Goal: Navigation & Orientation: Find specific page/section

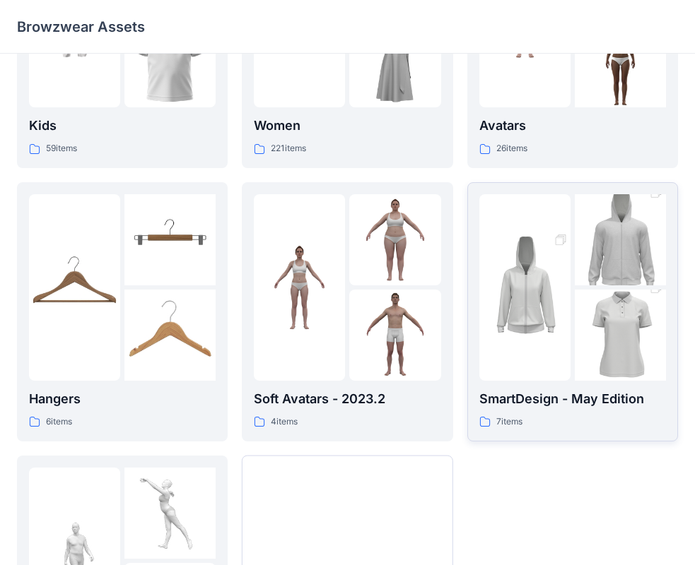
scroll to position [351, 0]
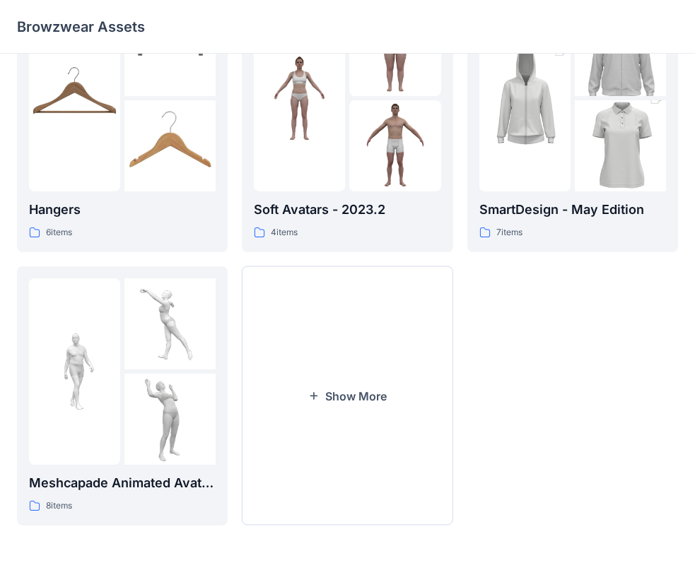
click at [496, 361] on div "Avatars 26 items SmartDesign - May Edition 7 items" at bounding box center [572, 122] width 211 height 807
click at [521, 343] on div "Avatars 26 items SmartDesign - May Edition 7 items" at bounding box center [572, 122] width 211 height 807
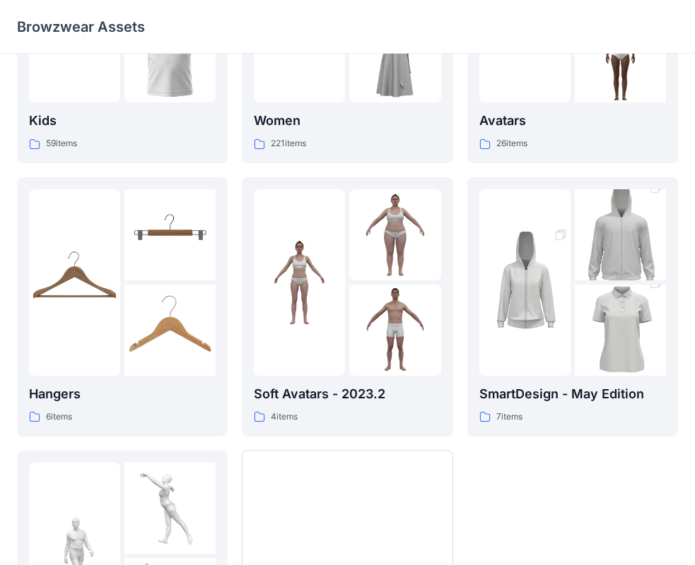
scroll to position [0, 0]
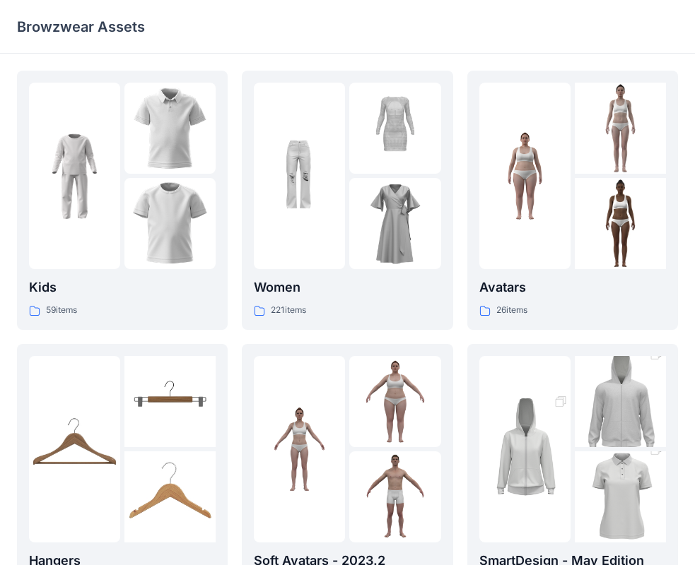
click at [455, 31] on div "Browzwear Assets" at bounding box center [292, 27] width 551 height 20
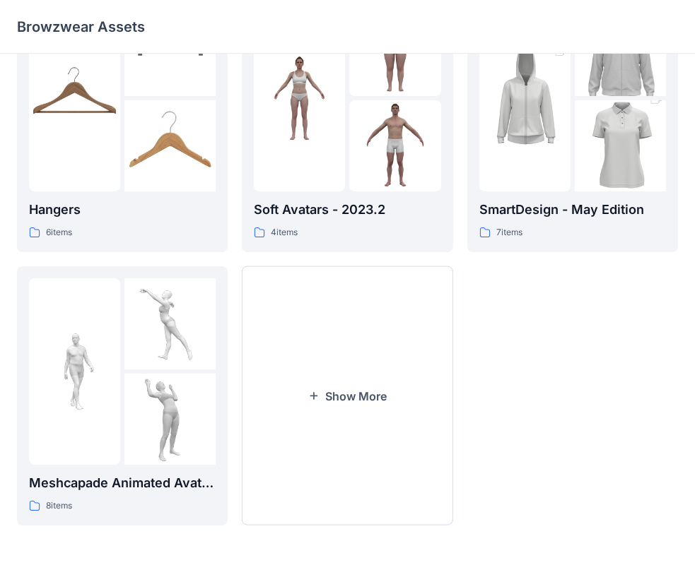
click at [590, 369] on div "Avatars 26 items SmartDesign - May Edition 7 items" at bounding box center [572, 122] width 211 height 807
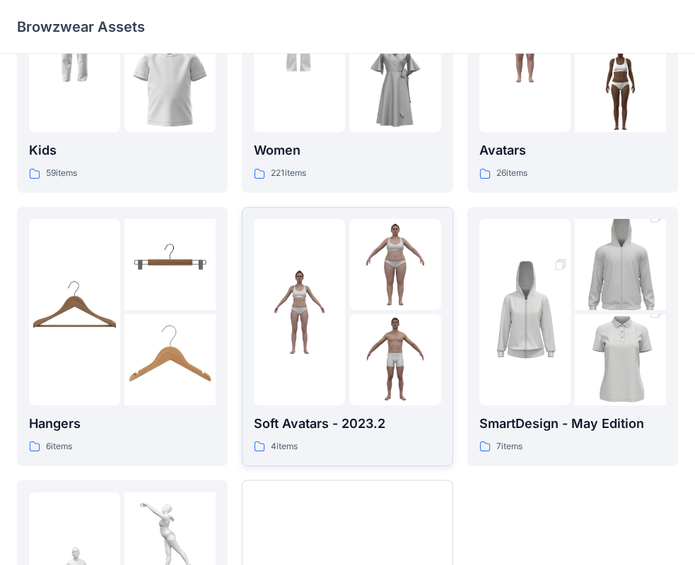
scroll to position [0, 0]
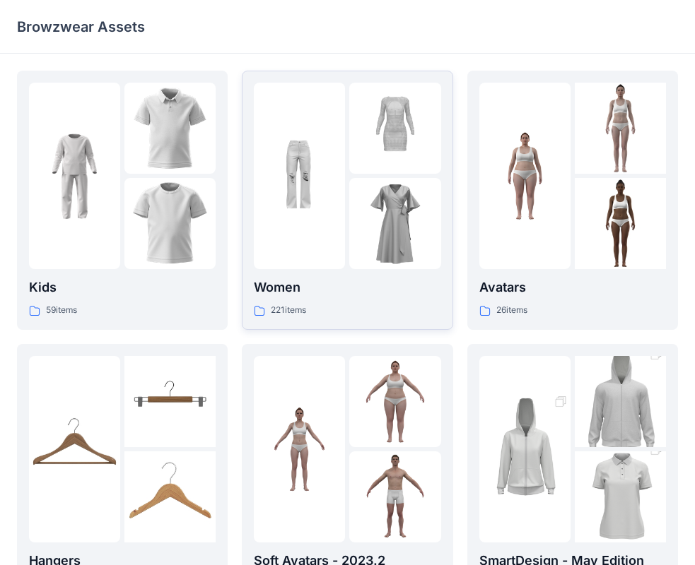
click at [323, 284] on p "Women" at bounding box center [347, 288] width 187 height 20
